Goal: Information Seeking & Learning: Learn about a topic

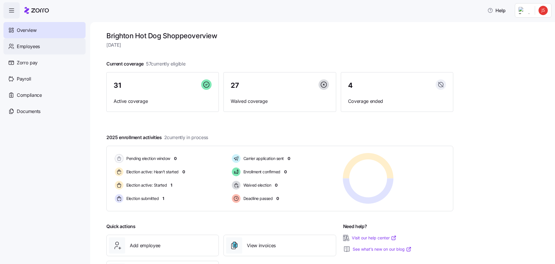
click at [32, 49] on span "Employees" at bounding box center [28, 46] width 23 height 7
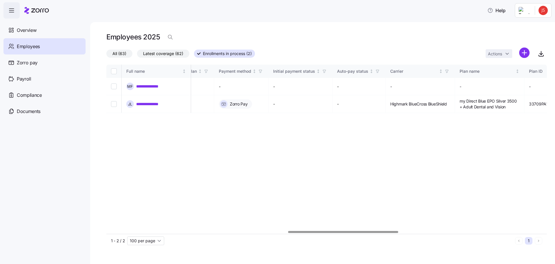
scroll to position [0, 619]
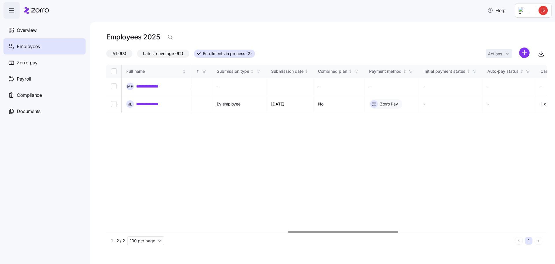
click at [317, 233] on div at bounding box center [326, 231] width 441 height 3
click at [148, 102] on link "**********" at bounding box center [152, 104] width 32 height 6
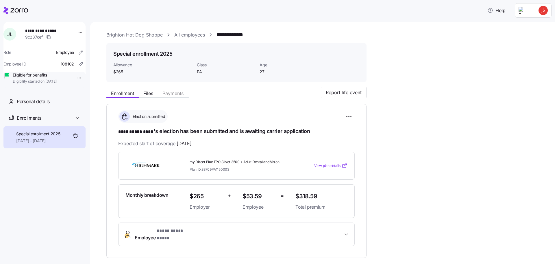
click at [343, 166] on icon at bounding box center [345, 166] width 6 height 6
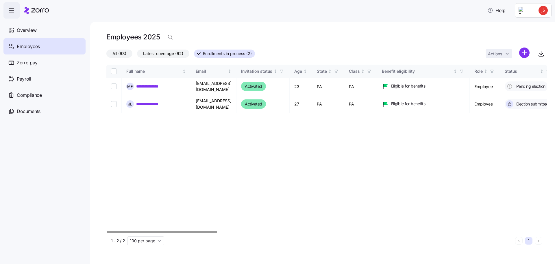
click at [36, 47] on span "Employees" at bounding box center [28, 46] width 23 height 7
click at [117, 54] on span "All (63)" at bounding box center [120, 54] width 14 height 8
click at [106, 55] on input "All (63)" at bounding box center [106, 55] width 0 height 0
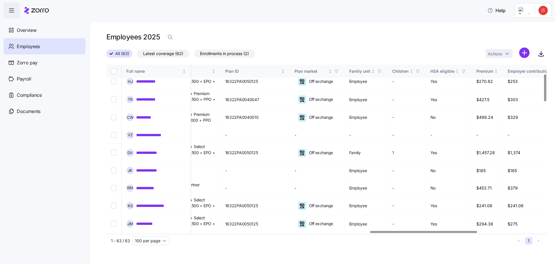
scroll to position [58, 1125]
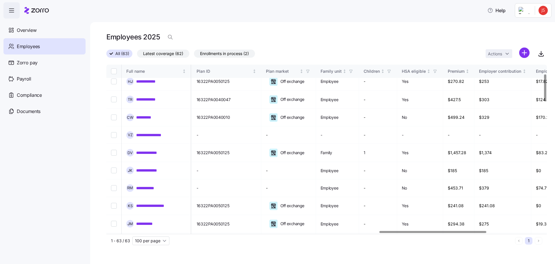
click at [477, 232] on div at bounding box center [433, 232] width 107 height 2
click at [156, 167] on link "**********" at bounding box center [149, 170] width 27 height 6
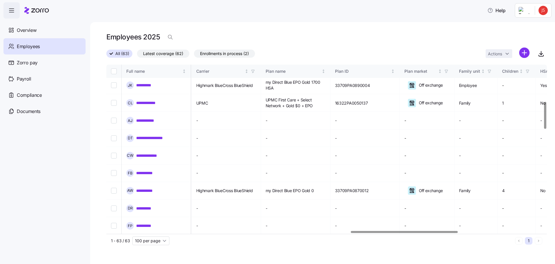
scroll to position [231, 1008]
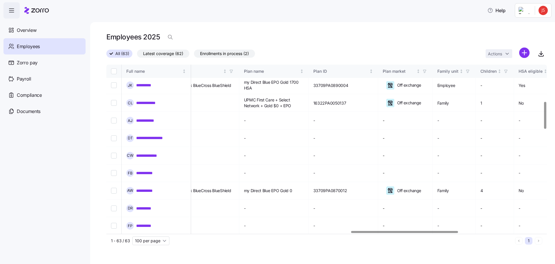
click at [454, 233] on div at bounding box center [404, 232] width 107 height 2
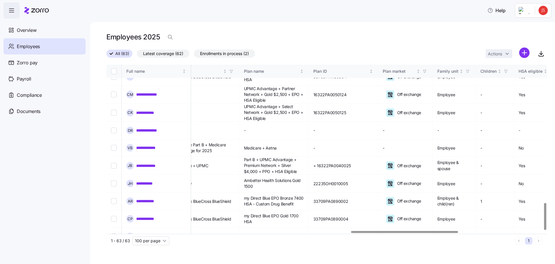
scroll to position [870, 1008]
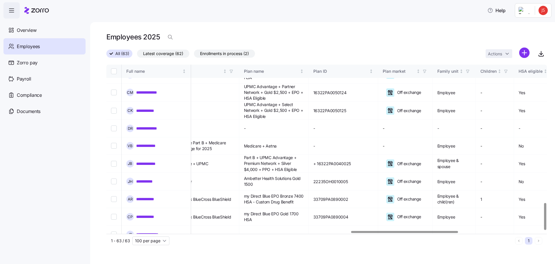
drag, startPoint x: 154, startPoint y: 176, endPoint x: 157, endPoint y: 176, distance: 3.8
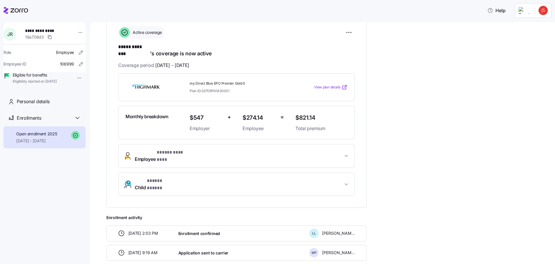
scroll to position [87, 0]
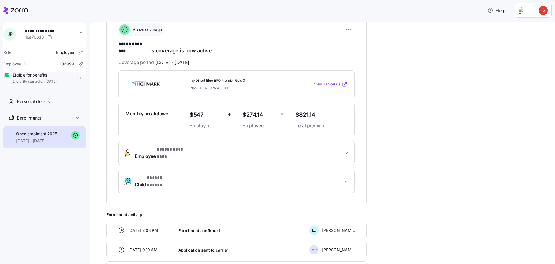
click at [338, 82] on span "View plan details" at bounding box center [327, 84] width 26 height 5
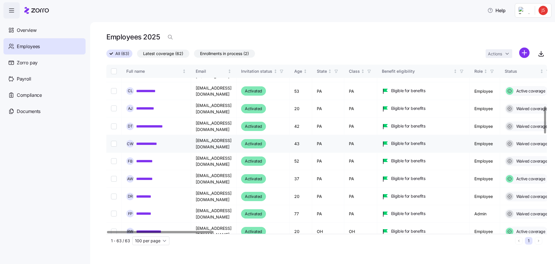
scroll to position [260, 0]
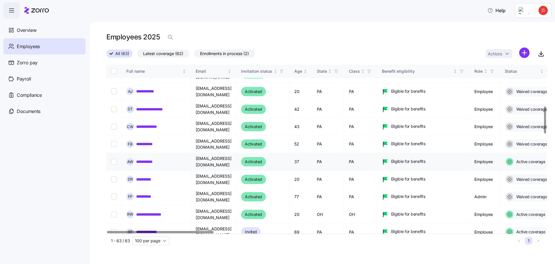
click at [148, 159] on link "**********" at bounding box center [147, 162] width 23 height 6
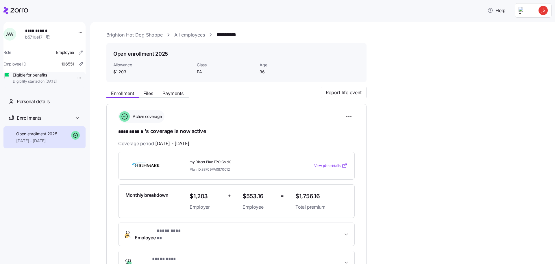
click at [333, 164] on span "View plan details" at bounding box center [327, 165] width 26 height 5
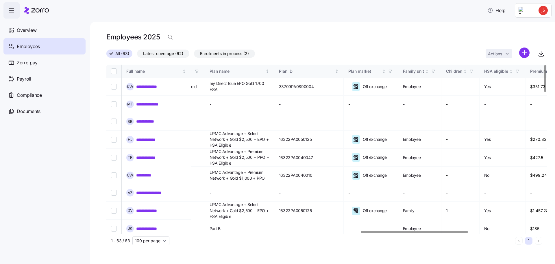
scroll to position [0, 1054]
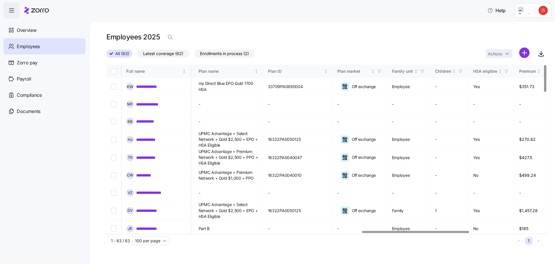
click at [416, 233] on div at bounding box center [324, 231] width 437 height 3
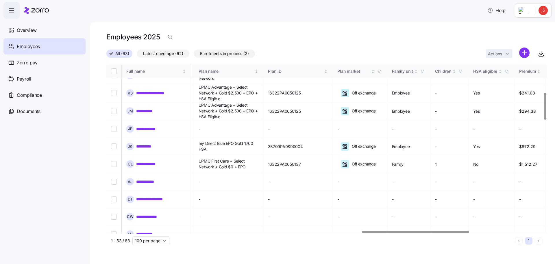
scroll to position [174, 1054]
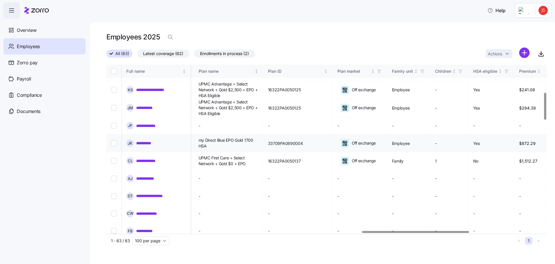
click at [152, 140] on link "**********" at bounding box center [146, 143] width 21 height 6
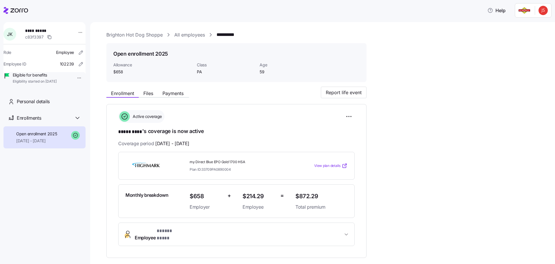
click at [334, 165] on span "View plan details" at bounding box center [327, 165] width 26 height 5
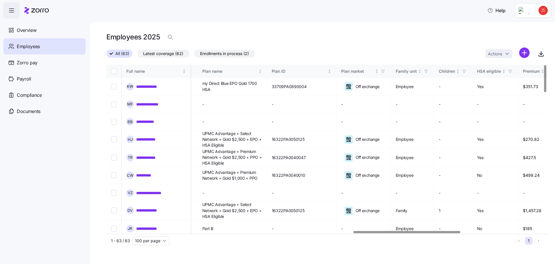
scroll to position [0, 1058]
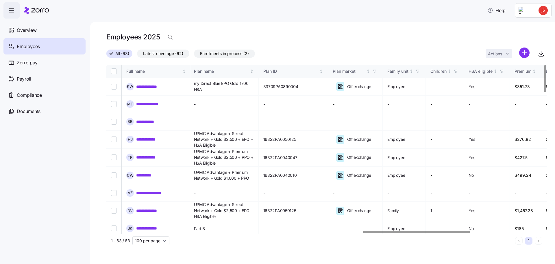
click at [417, 233] on div at bounding box center [324, 231] width 437 height 3
drag, startPoint x: 162, startPoint y: 86, endPoint x: 159, endPoint y: 86, distance: 3.8
click at [162, 86] on link "**********" at bounding box center [151, 87] width 30 height 6
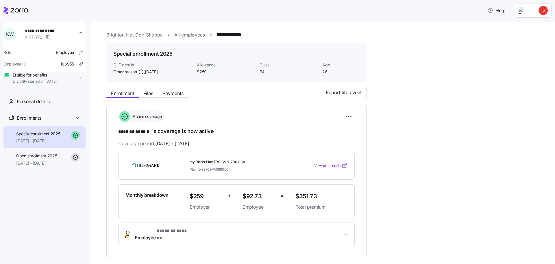
click at [329, 165] on span "View plan details" at bounding box center [327, 165] width 26 height 5
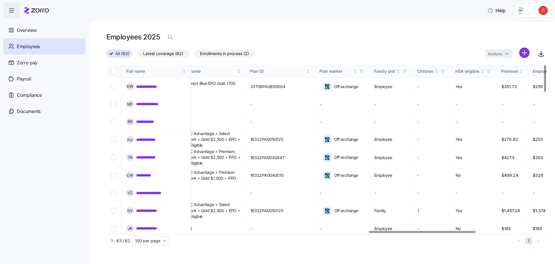
scroll to position [0, 1084]
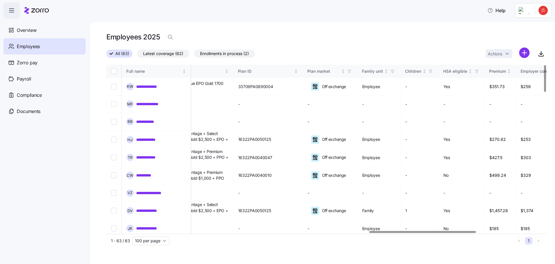
click at [473, 233] on div at bounding box center [423, 232] width 107 height 2
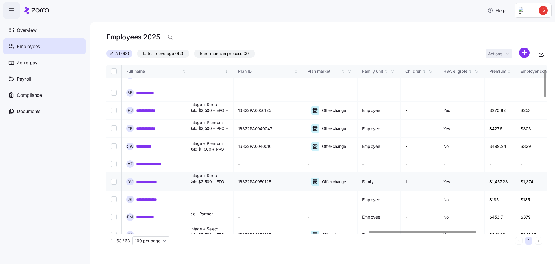
click at [144, 178] on link "**********" at bounding box center [149, 181] width 27 height 6
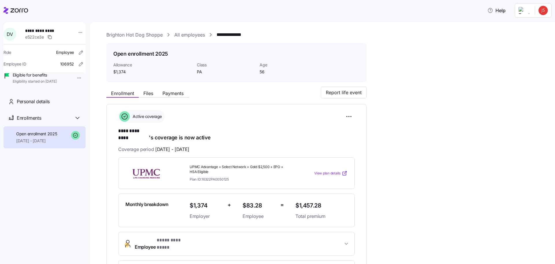
click at [330, 170] on span "View plan details" at bounding box center [327, 172] width 26 height 5
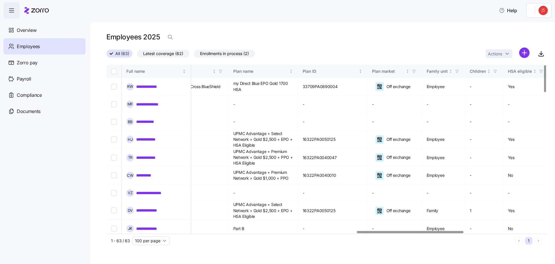
scroll to position [0, 1075]
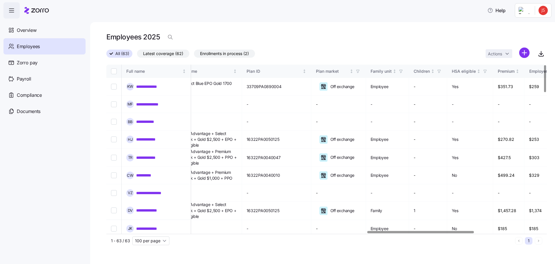
click at [472, 233] on div at bounding box center [421, 232] width 107 height 2
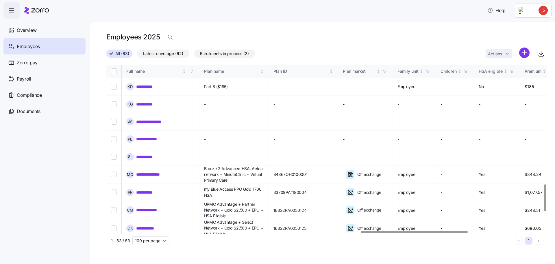
scroll to position [752, 1040]
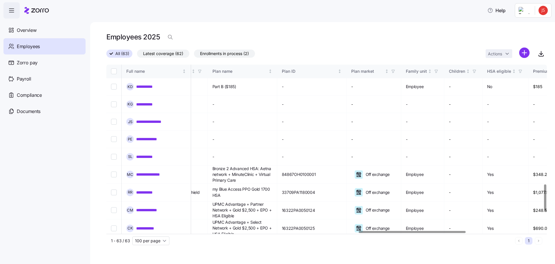
click at [363, 233] on div at bounding box center [412, 232] width 107 height 2
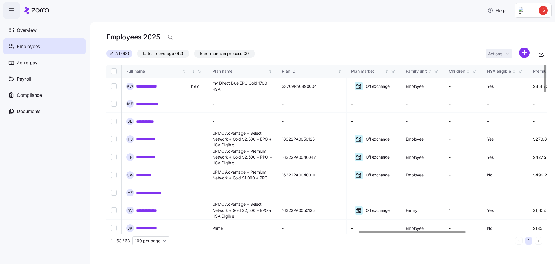
scroll to position [0, 1040]
click at [146, 172] on link "**********" at bounding box center [146, 175] width 21 height 6
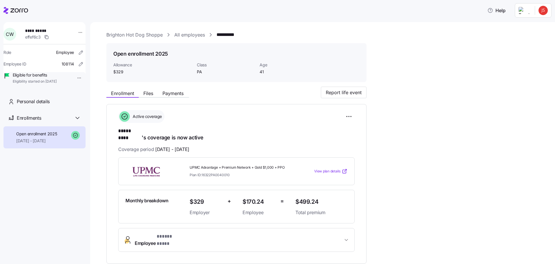
click at [334, 168] on span "View plan details" at bounding box center [327, 170] width 26 height 5
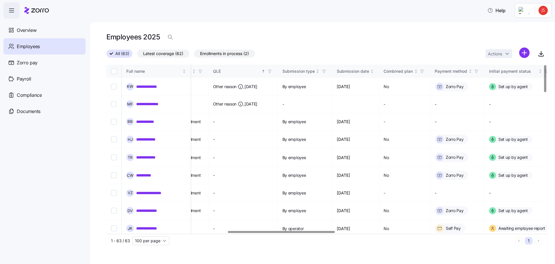
scroll to position [0, 685]
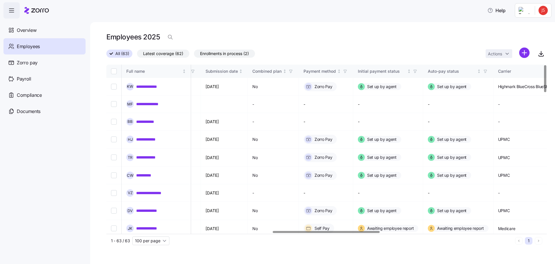
click at [378, 233] on div at bounding box center [326, 232] width 107 height 2
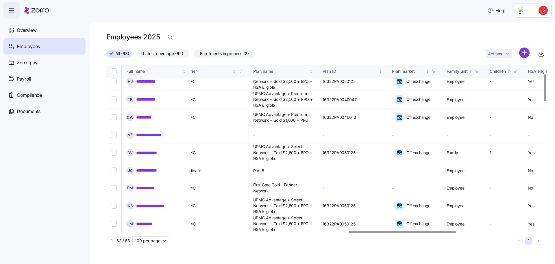
scroll to position [58, 1055]
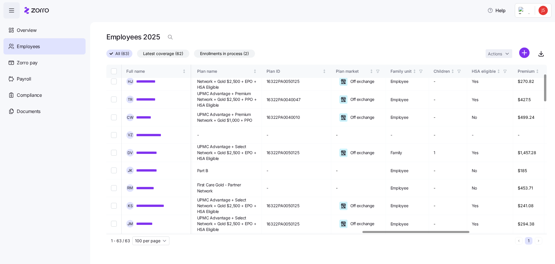
click at [467, 233] on div at bounding box center [416, 232] width 107 height 2
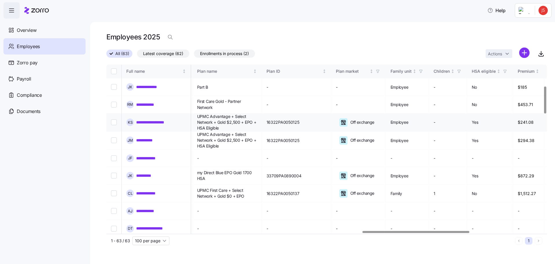
scroll to position [145, 1055]
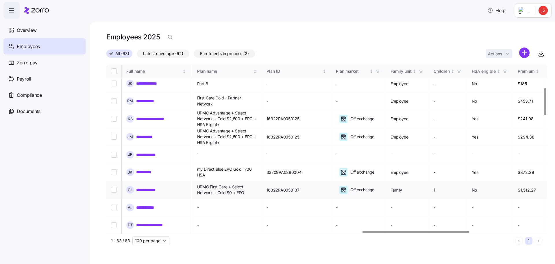
click at [248, 184] on span "UPMC First Care + Select Network + Gold $0 + EPO" at bounding box center [227, 190] width 60 height 12
click at [157, 187] on link "**********" at bounding box center [149, 190] width 26 height 6
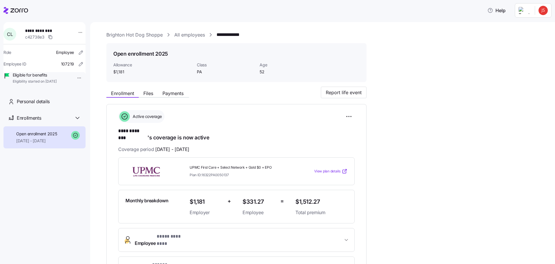
click at [326, 168] on span "View plan details" at bounding box center [327, 170] width 26 height 5
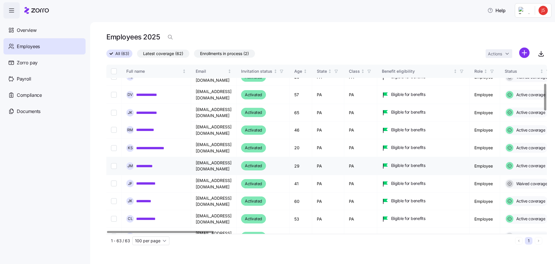
scroll to position [145, 0]
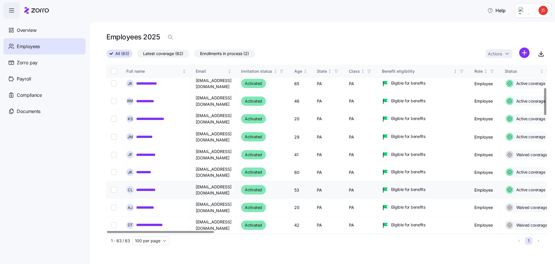
click at [154, 187] on link "**********" at bounding box center [149, 190] width 26 height 6
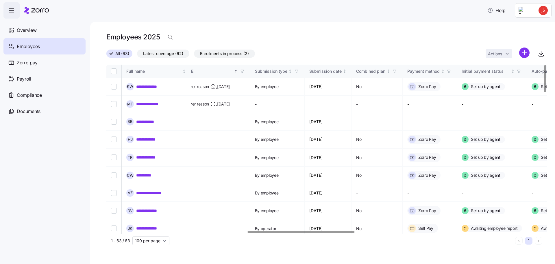
scroll to position [0, 681]
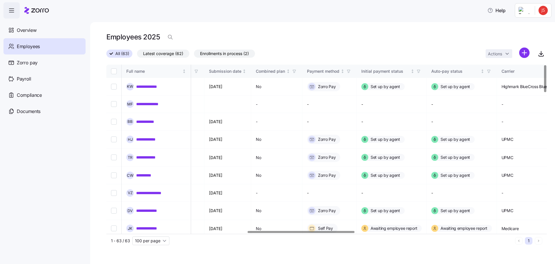
click at [351, 233] on div at bounding box center [301, 232] width 107 height 2
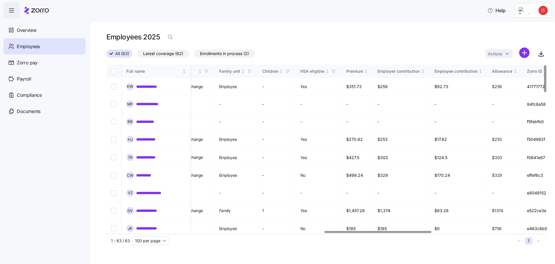
scroll to position [0, 1327]
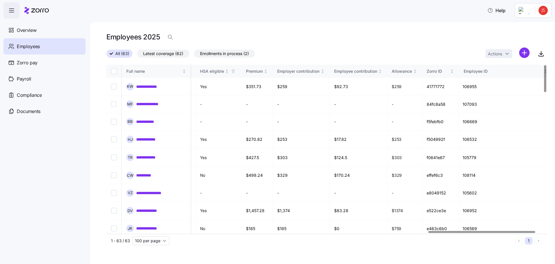
click at [482, 233] on div at bounding box center [324, 231] width 437 height 3
click at [488, 237] on div "1 - 63 / 63 100 per page" at bounding box center [312, 240] width 402 height 9
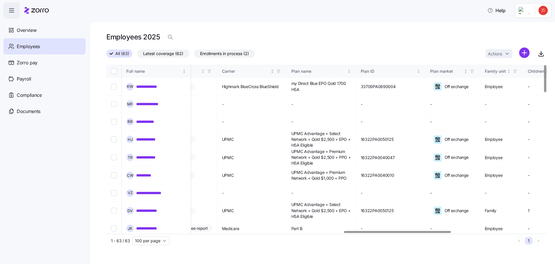
scroll to position [0, 956]
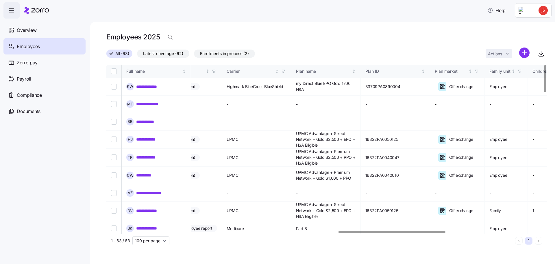
click at [375, 233] on div at bounding box center [392, 232] width 107 height 2
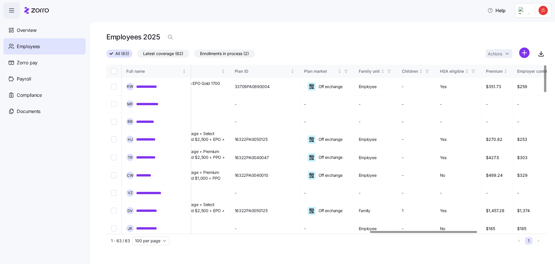
scroll to position [0, 1068]
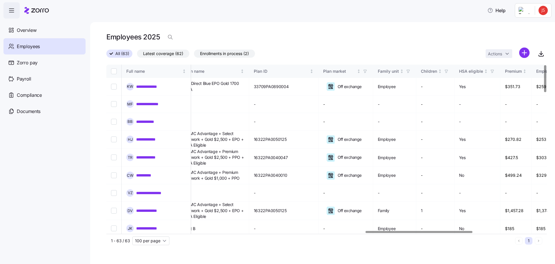
click at [413, 233] on div at bounding box center [419, 232] width 107 height 2
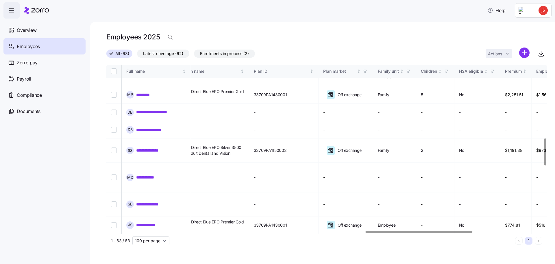
scroll to position [492, 1068]
click at [30, 30] on span "Overview" at bounding box center [27, 30] width 20 height 7
